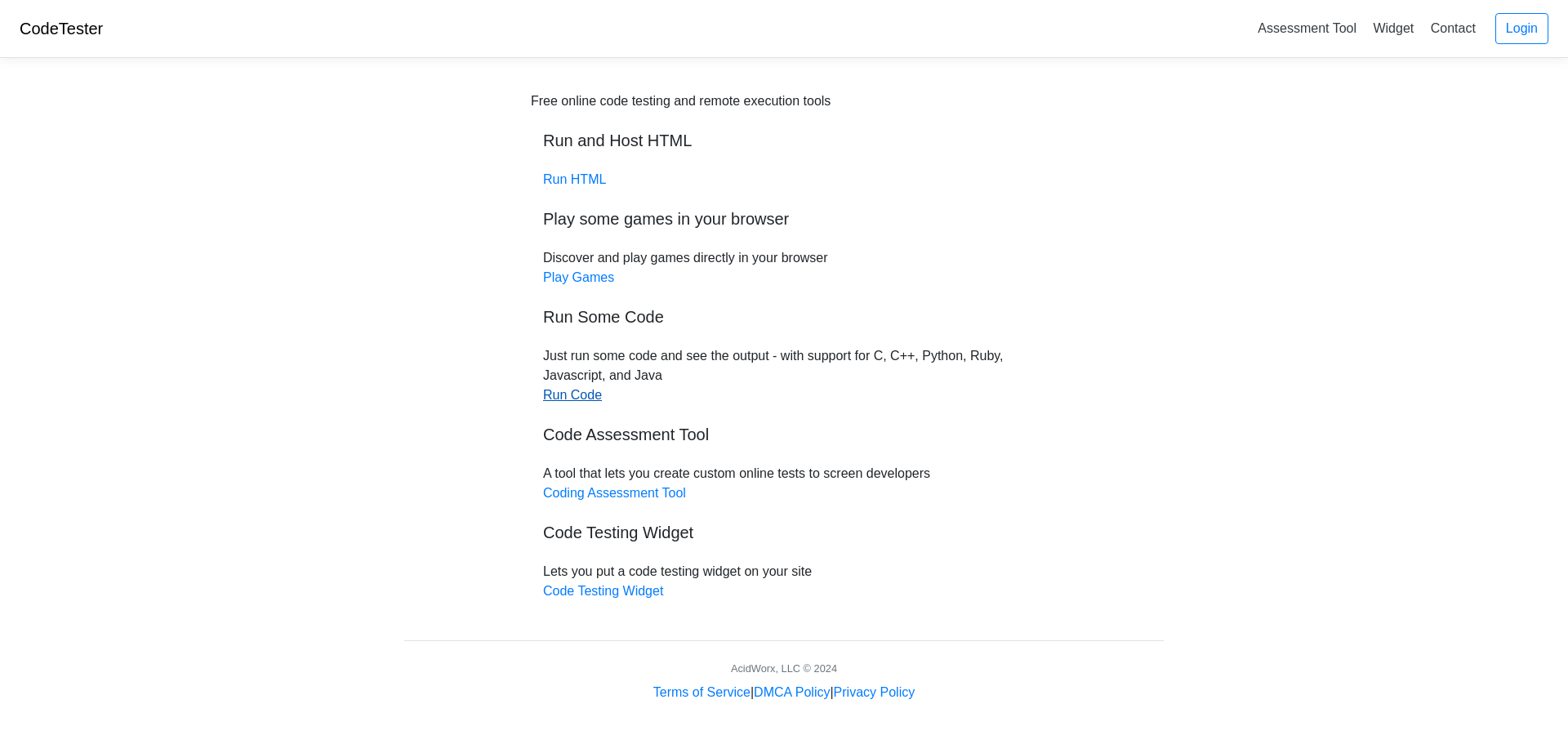
click at [572, 400] on link "Run Code" at bounding box center [572, 395] width 59 height 14
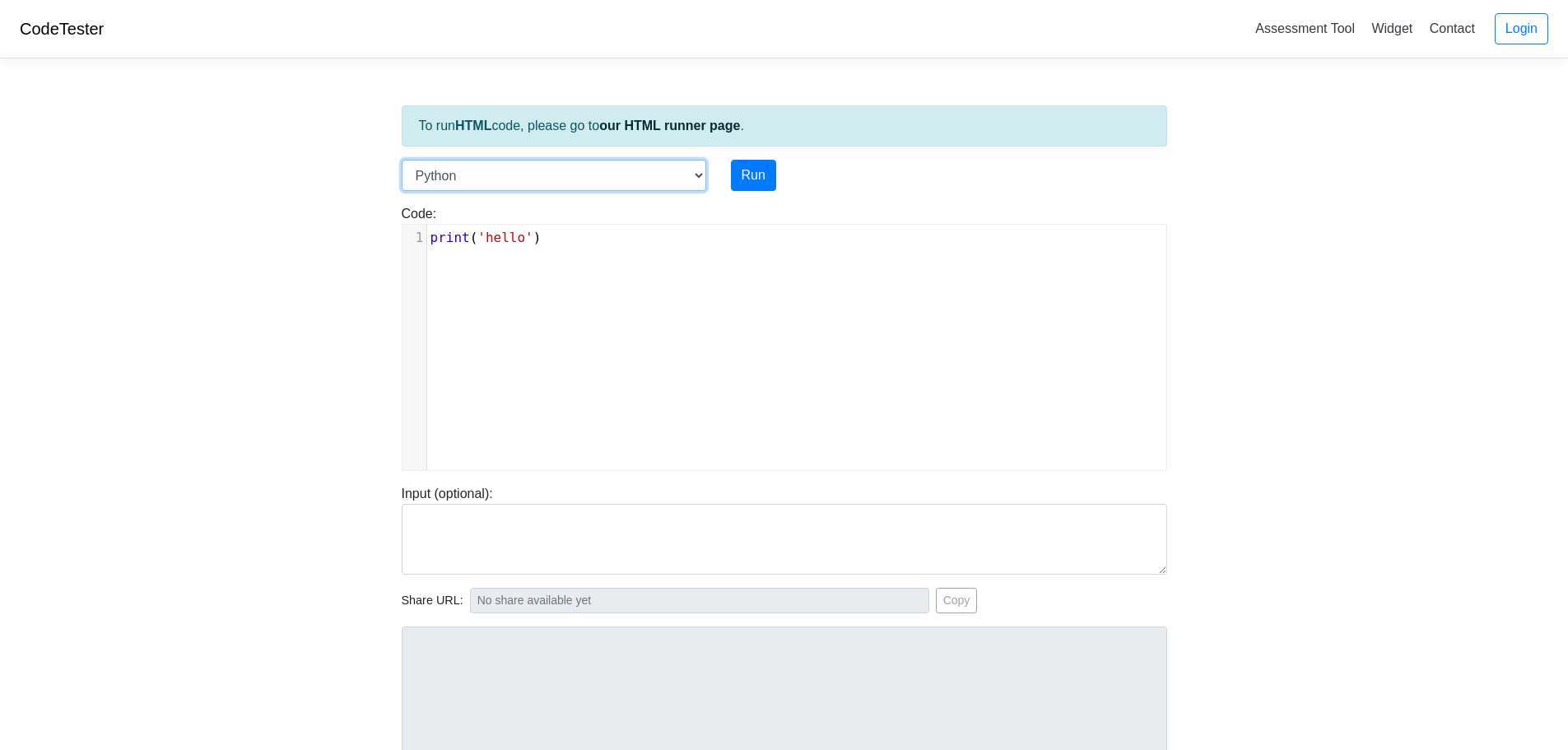
click at [665, 163] on select "C C++ Go Java Javascript Python Ruby" at bounding box center [554, 175] width 305 height 31
select select "javascript"
click at [402, 159] on select "C C++ Go Java Javascript Python Ruby" at bounding box center [554, 175] width 305 height 31
click at [537, 259] on div "xxxxxxxxxx 1 console . log ( "hello" )" at bounding box center [797, 360] width 789 height 270
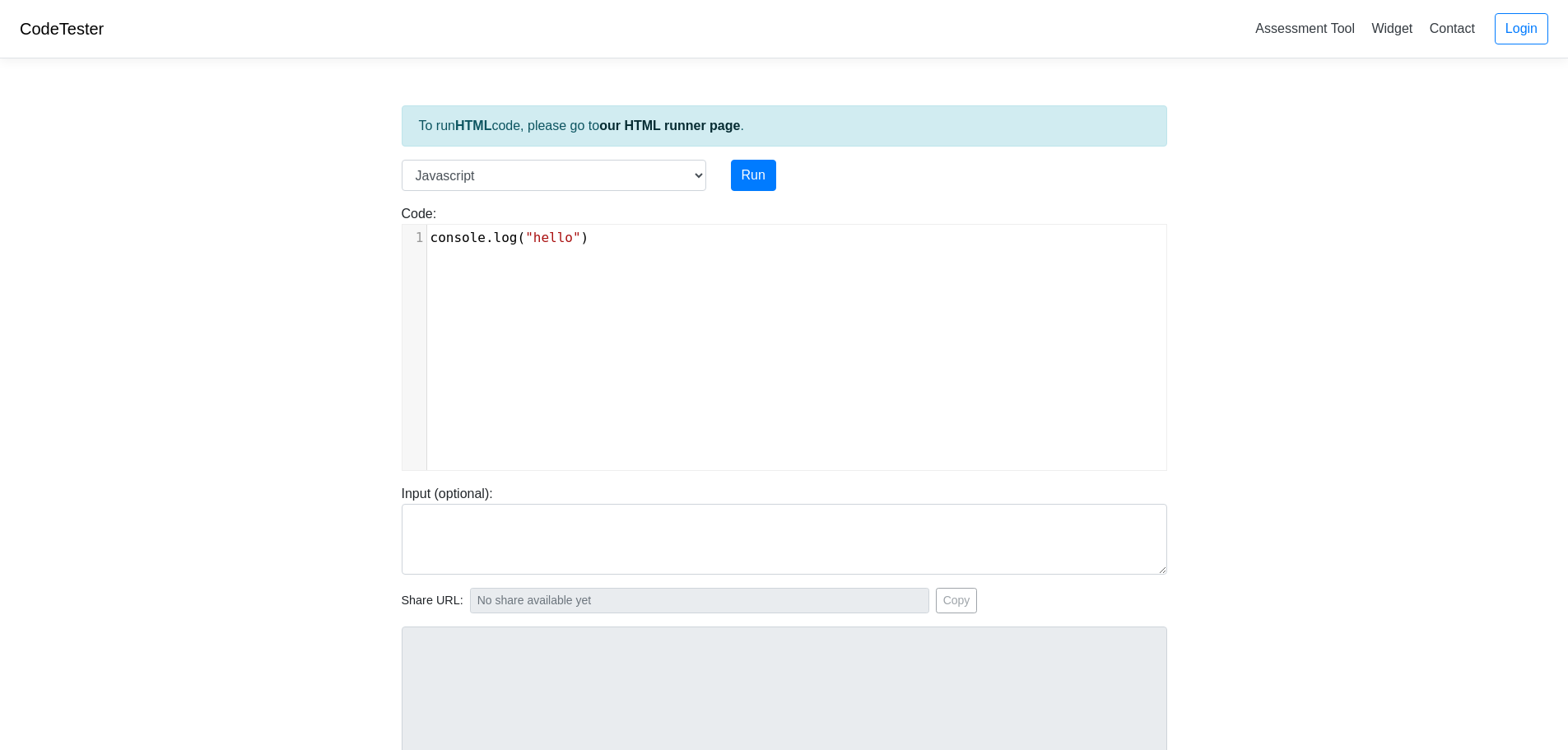
type textarea "console.log("hello")"
drag, startPoint x: 579, startPoint y: 240, endPoint x: 419, endPoint y: 240, distance: 160.0
click at [427, 240] on div "1 console . log ( "hello" )" at bounding box center [803, 238] width 752 height 20
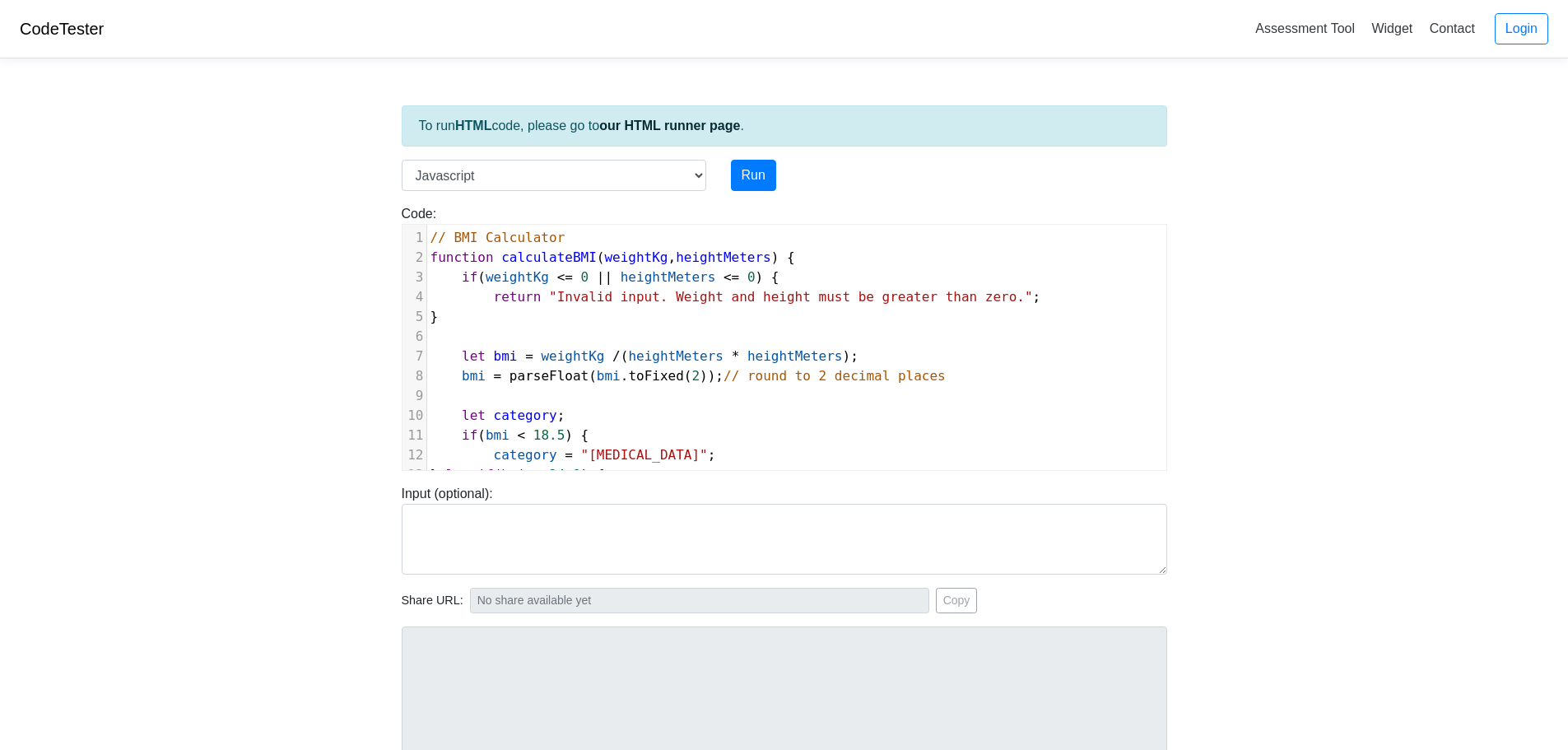
scroll to position [315, 0]
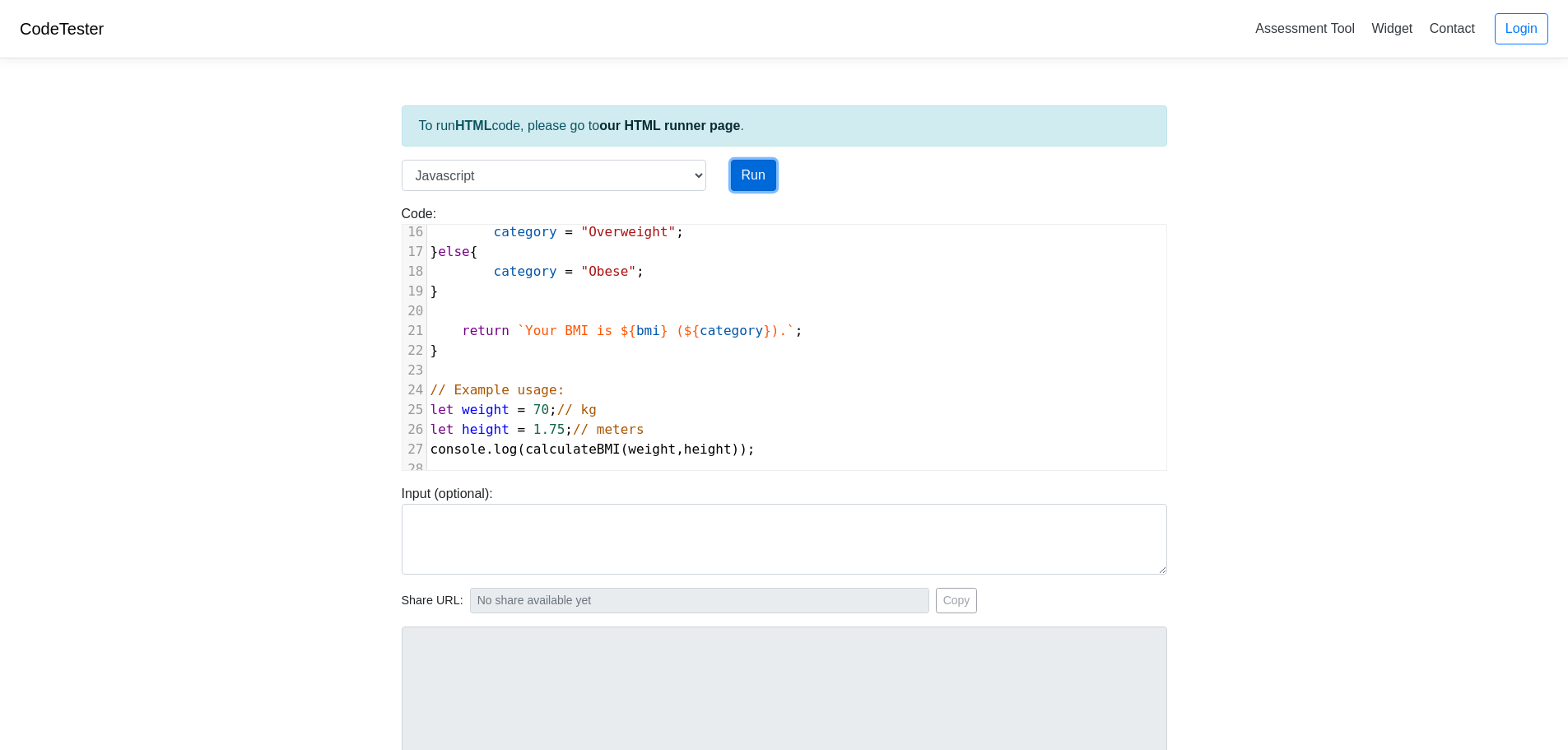
click at [753, 176] on button "Run" at bounding box center [754, 175] width 45 height 31
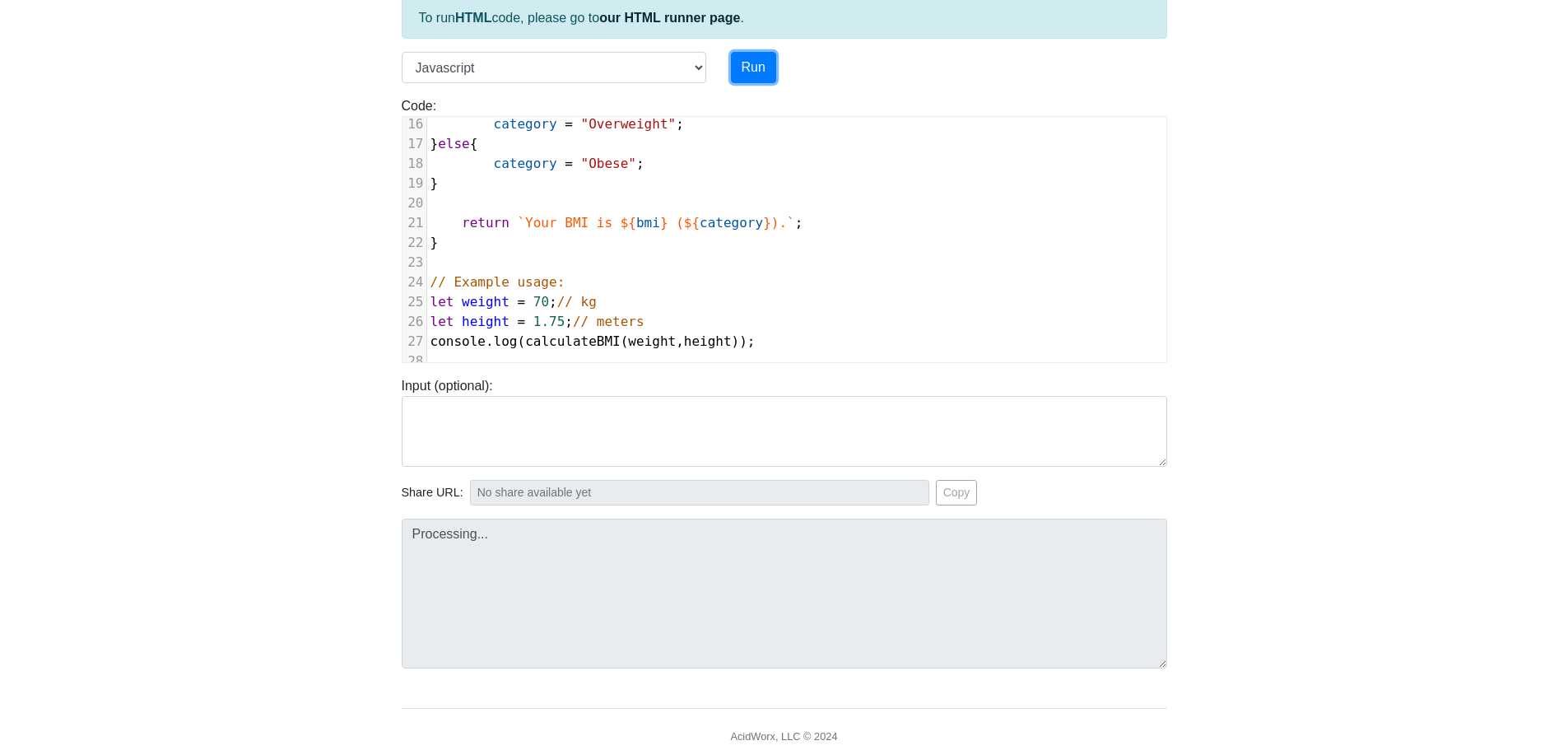
type input "[URL][DOMAIN_NAME]"
type textarea "Stdout: Your BMI is 22.86 (Normal weight)."
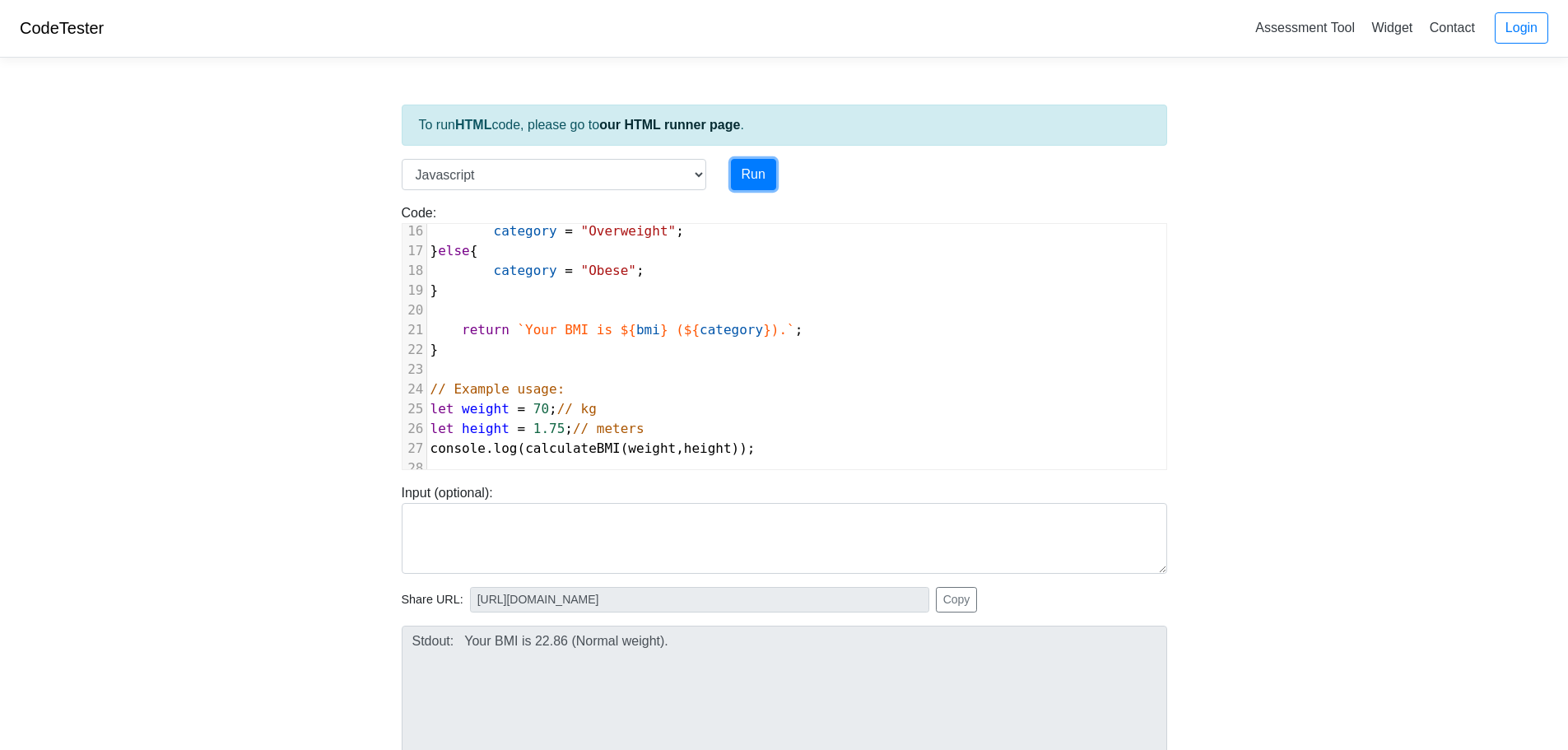
scroll to position [0, 0]
